Goal: Information Seeking & Learning: Learn about a topic

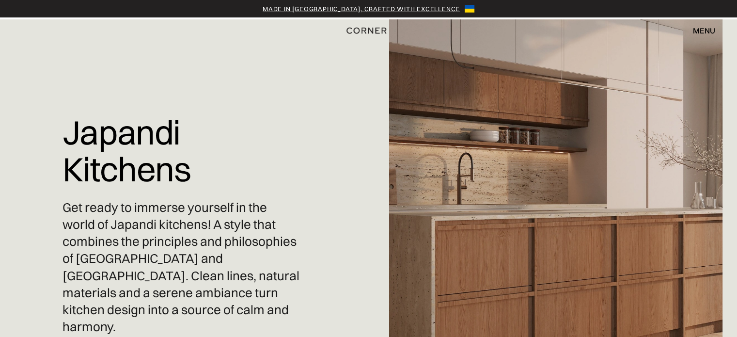
click at [99, 238] on p "Get ready to immerse yourself in the world of Japandi kitchens! A style that co…" at bounding box center [182, 267] width 238 height 136
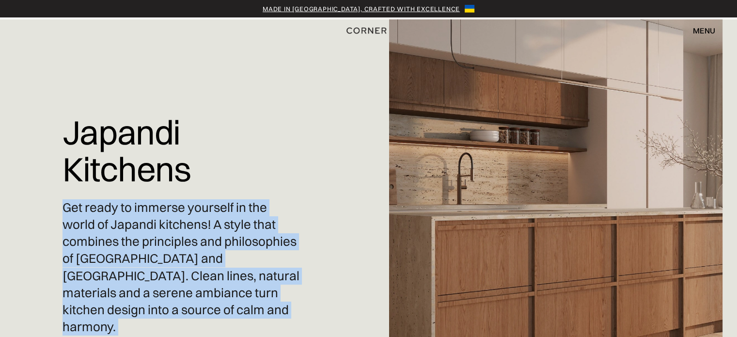
click at [99, 238] on p "Get ready to immerse yourself in the world of Japandi kitchens! A style that co…" at bounding box center [182, 267] width 238 height 136
copy div "Get ready to immerse yourself in the world of Japandi kitchens! A style that co…"
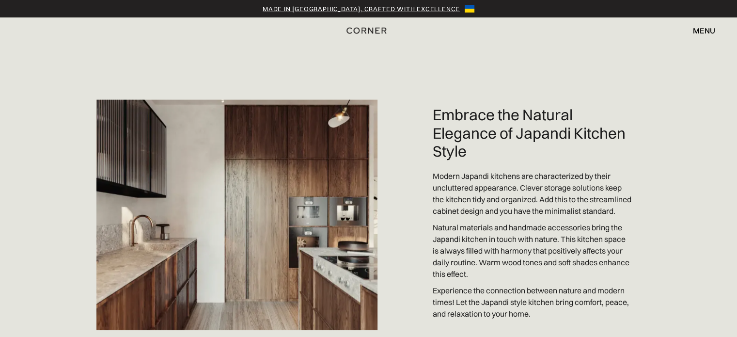
scroll to position [2067, 0]
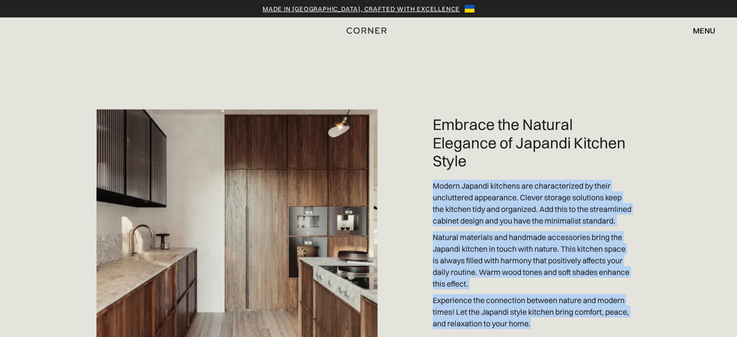
drag, startPoint x: 463, startPoint y: 180, endPoint x: 582, endPoint y: 297, distance: 166.9
click at [581, 298] on div "Embrace the Natural Elegance of Japandi Kitchen Style Modern Japandi kitchens a…" at bounding box center [368, 186] width 737 height 414
copy div "Modern Japandi kitchens are characterized by their uncluttered appearance. Clev…"
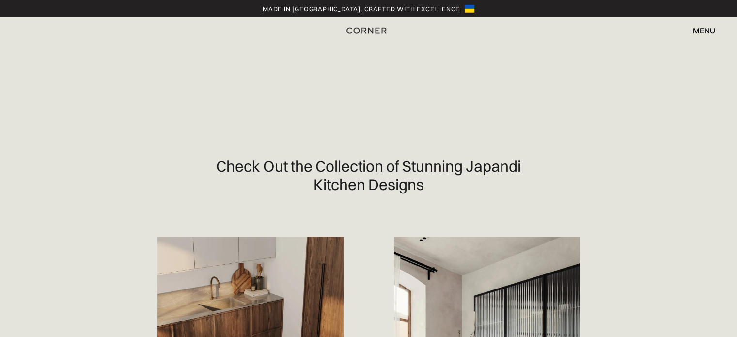
scroll to position [323, 0]
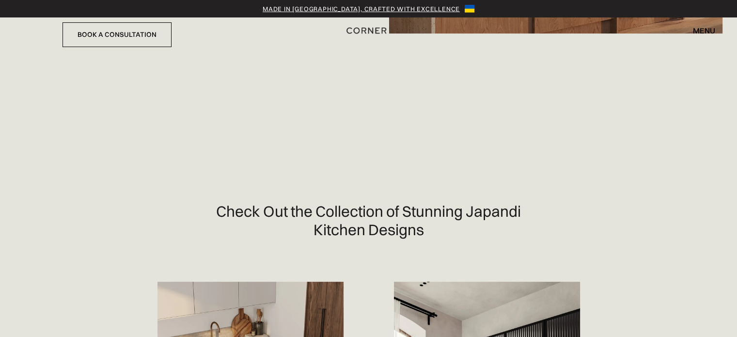
click at [320, 173] on h2 "Check Out the Collection of Stunning Japandi Kitchen Designs" at bounding box center [369, 182] width 314 height 114
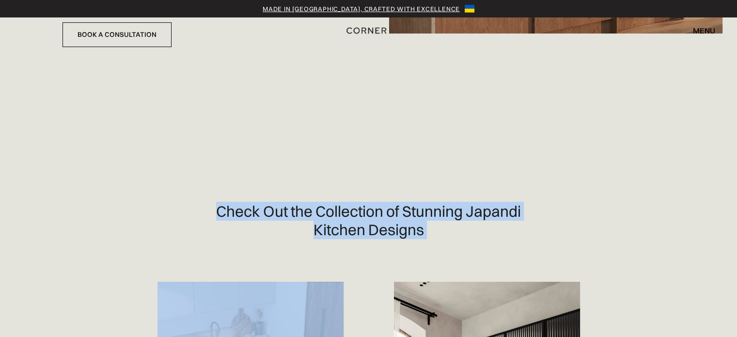
click at [320, 173] on h2 "Check Out the Collection of Stunning Japandi Kitchen Designs" at bounding box center [369, 182] width 314 height 114
copy h2 "Check Out the Collection of Stunning Japandi Kitchen Designs"
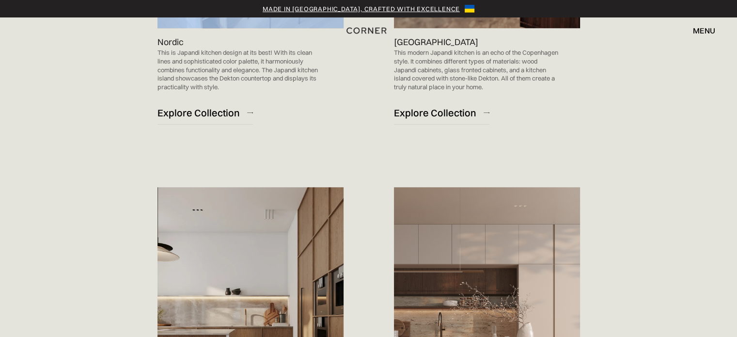
scroll to position [710, 0]
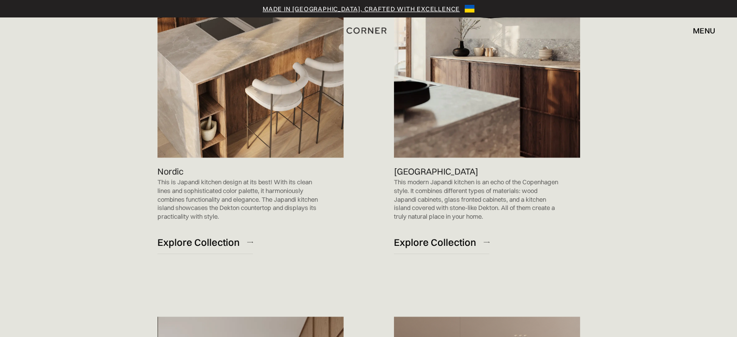
click at [198, 178] on p "This is Japandi kitchen design at its best! With its clean lines and sophistica…" at bounding box center [240, 199] width 167 height 43
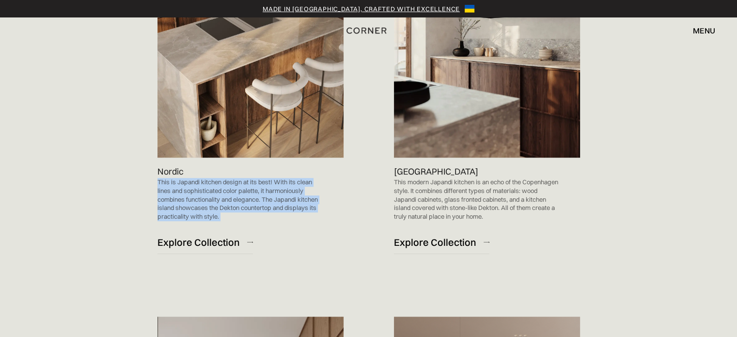
click at [198, 178] on p "This is Japandi kitchen design at its best! With its clean lines and sophistica…" at bounding box center [240, 199] width 167 height 43
copy p "This is Japandi kitchen design at its best! With its clean lines and sophistica…"
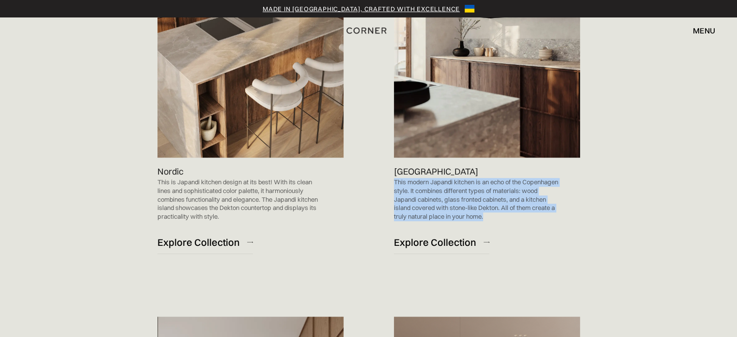
drag, startPoint x: 395, startPoint y: 142, endPoint x: 558, endPoint y: 184, distance: 168.5
click at [558, 184] on p "This modern Japandi kitchen is an echo of the Copenhagen style. It combines dif…" at bounding box center [477, 199] width 167 height 43
copy p "This modern Japandi kitchen is an echo of the Copenhagen style. It combines dif…"
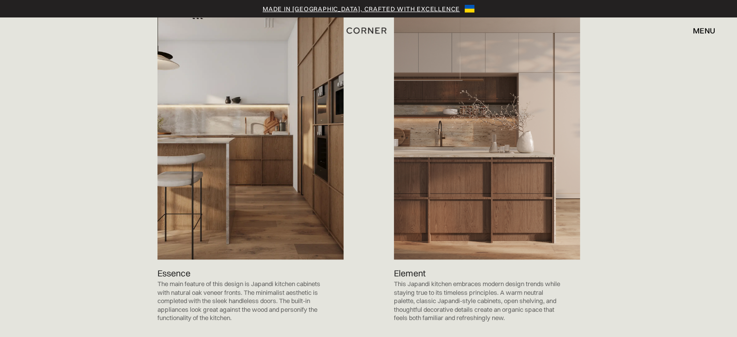
scroll to position [1098, 0]
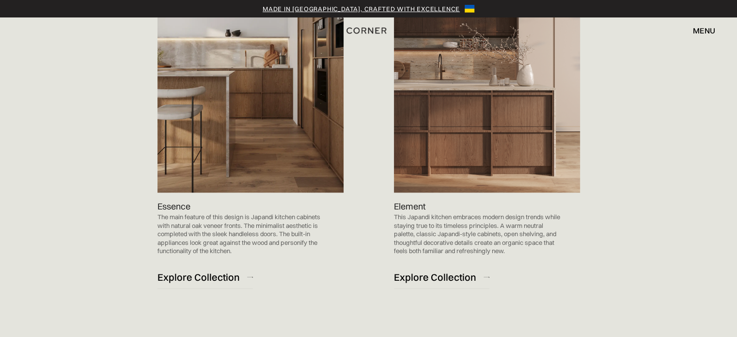
click at [188, 213] on p "The main feature of this design is Japandi kitchen cabinets with natural oak ve…" at bounding box center [240, 234] width 167 height 43
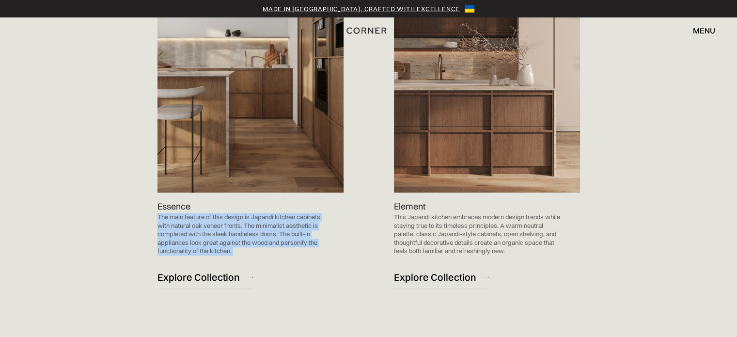
click at [188, 213] on p "The main feature of this design is Japandi kitchen cabinets with natural oak ve…" at bounding box center [240, 234] width 167 height 43
copy p "The main feature of this design is Japandi kitchen cabinets with natural oak ve…"
